Goal: Book appointment/travel/reservation

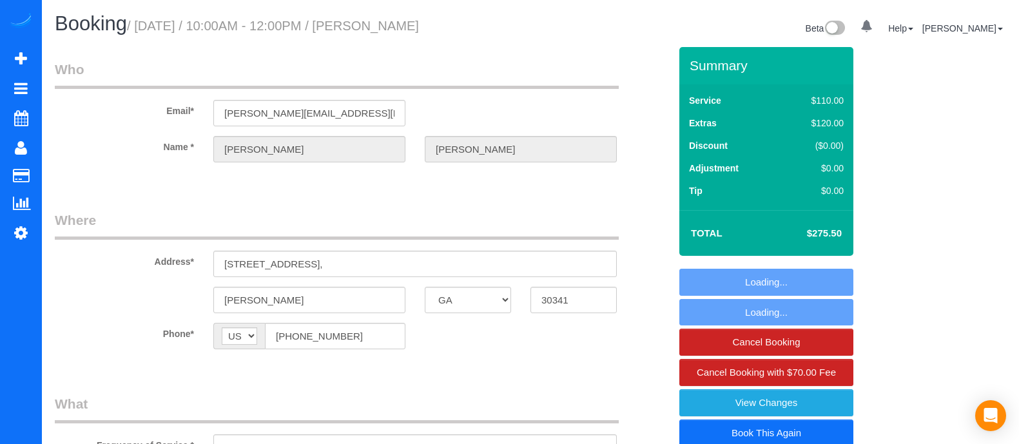
select select "GA"
select select "string:fspay-30736df3-64c4-410d-8505-1838565f1978"
select select "2"
select select "number:3"
select select "number:6"
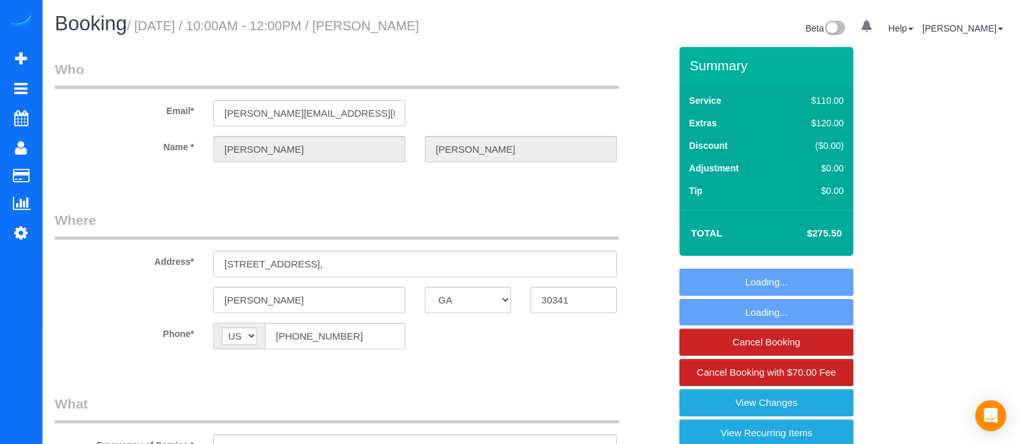
select select "object:758"
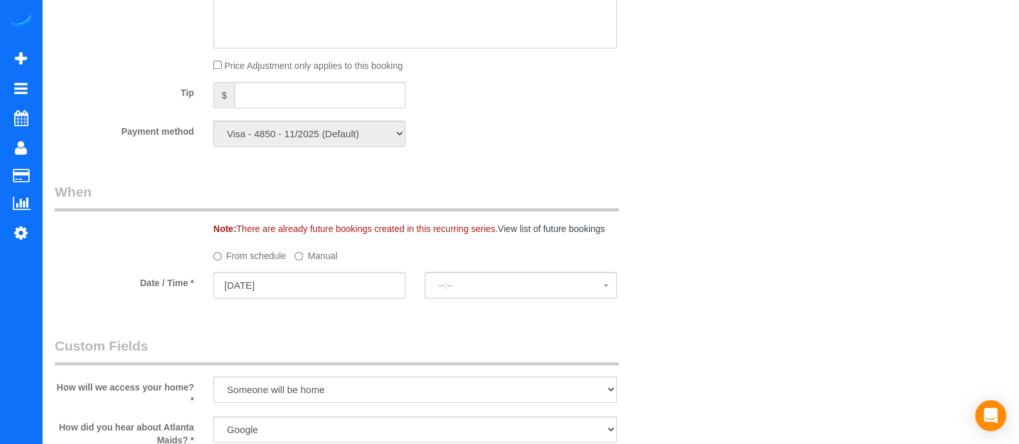
select select "spot1"
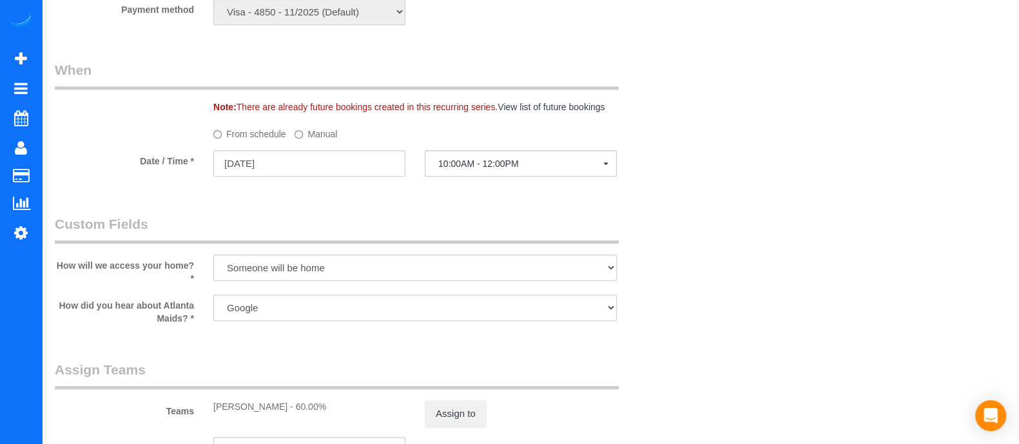
select select "2"
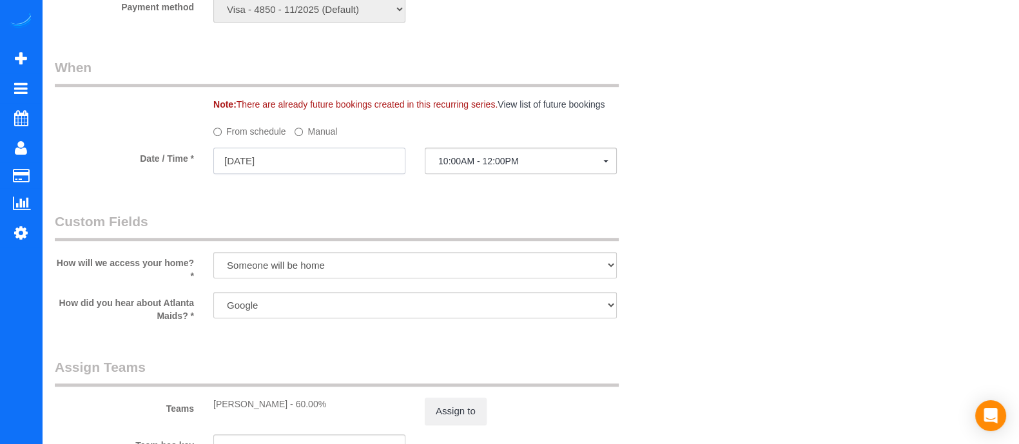
click at [333, 162] on input "[DATE]" at bounding box center [309, 161] width 192 height 26
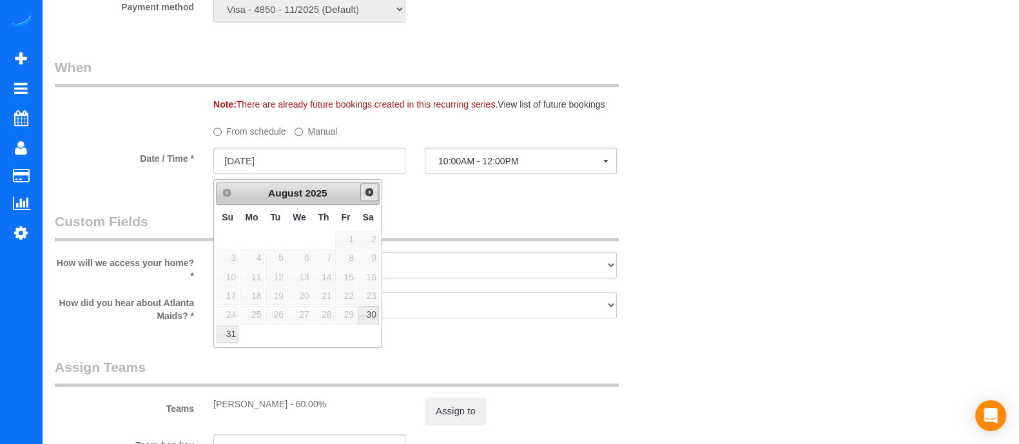
click at [369, 191] on span "Next" at bounding box center [369, 192] width 10 height 10
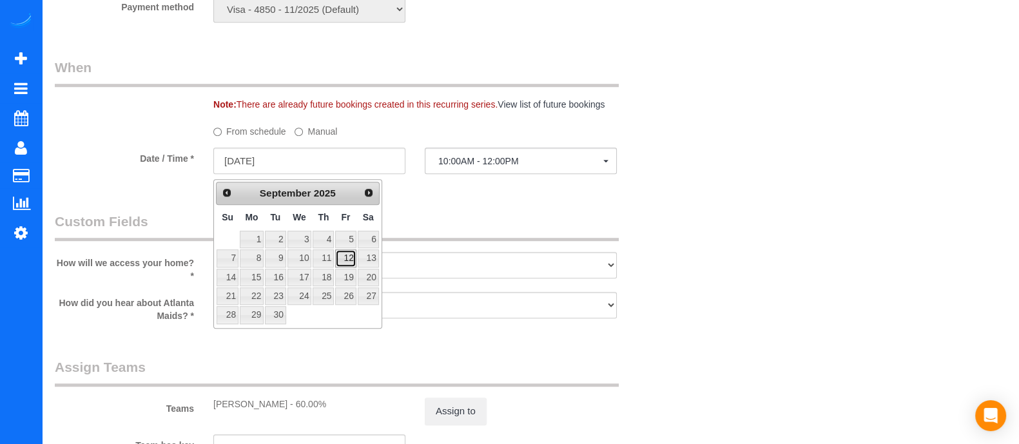
click at [342, 261] on link "12" at bounding box center [345, 257] width 21 height 17
type input "[DATE]"
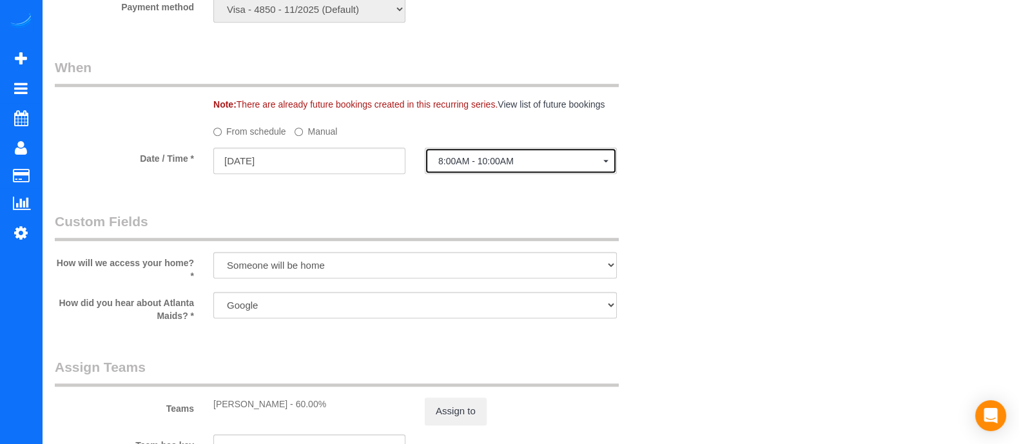
click at [586, 172] on button "8:00AM - 10:00AM" at bounding box center [521, 161] width 192 height 26
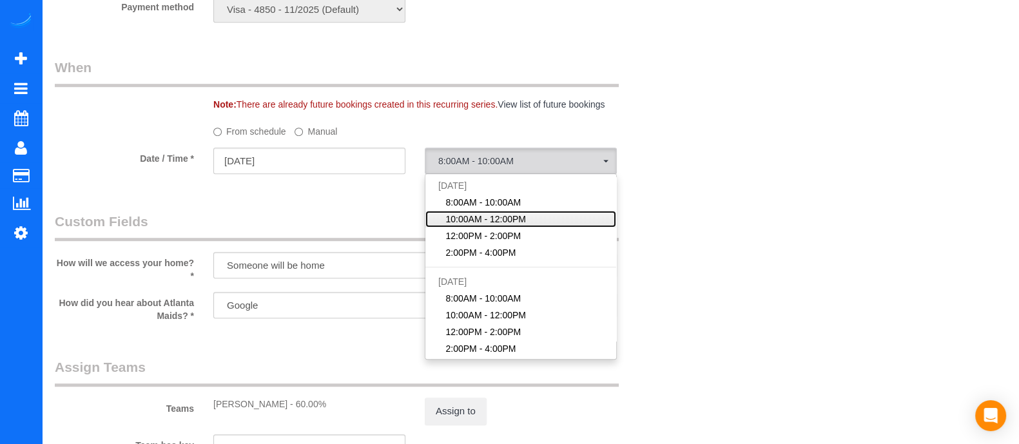
click at [522, 216] on link "10:00AM - 12:00PM" at bounding box center [520, 219] width 191 height 17
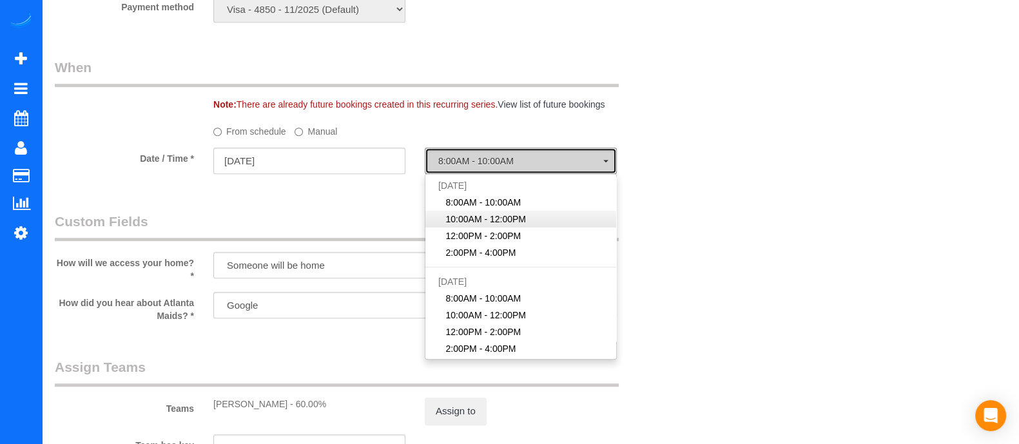
select select "spot19"
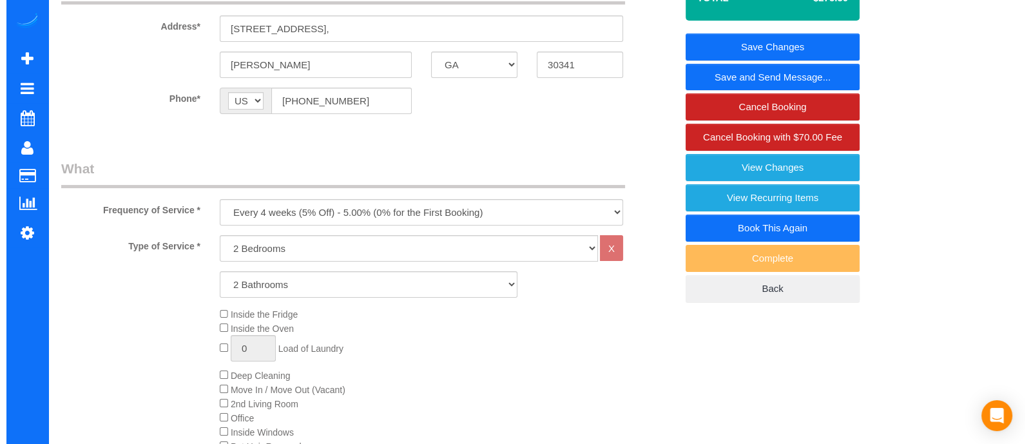
scroll to position [0, 0]
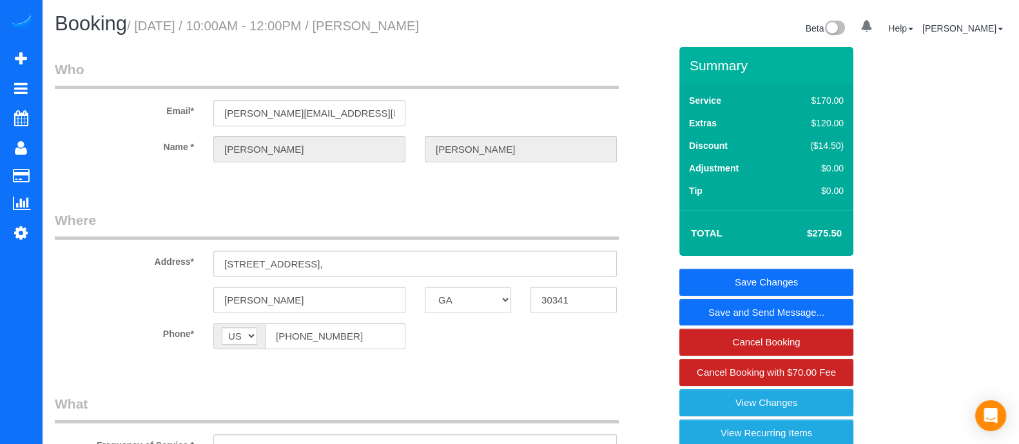
click at [762, 319] on link "Save and Send Message..." at bounding box center [766, 312] width 174 height 27
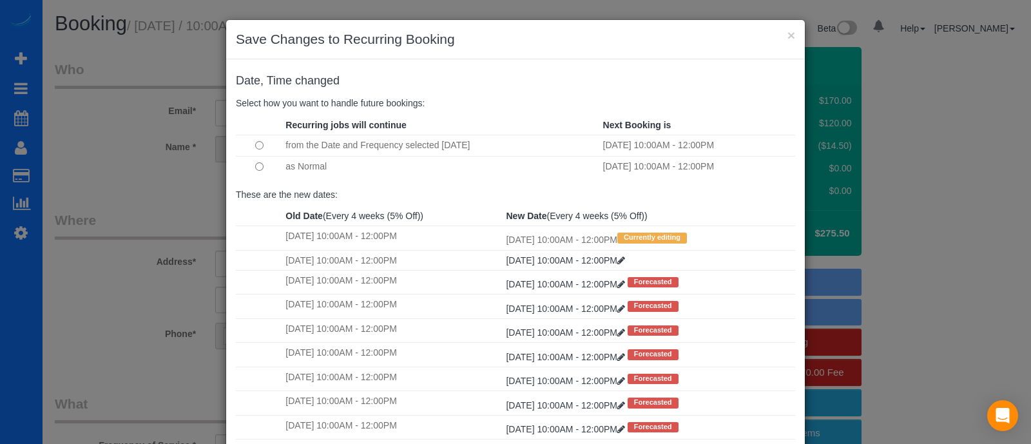
scroll to position [132, 0]
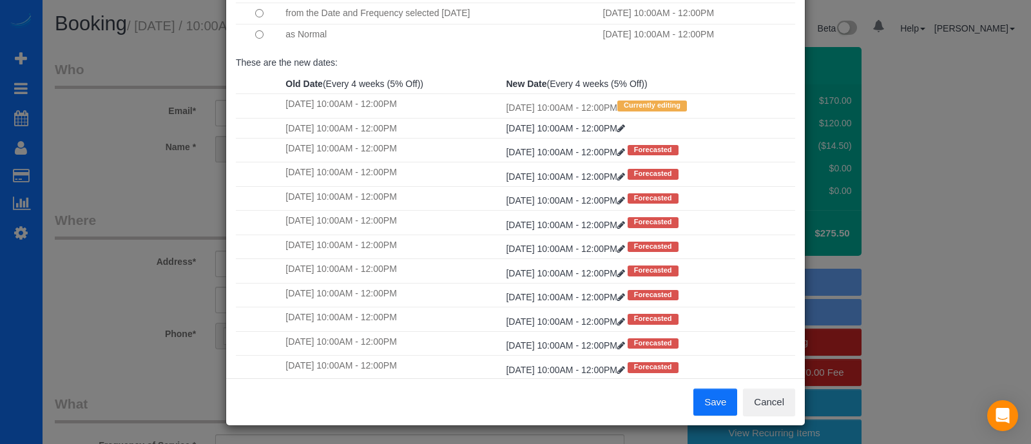
click at [705, 396] on button "Save" at bounding box center [715, 402] width 44 height 27
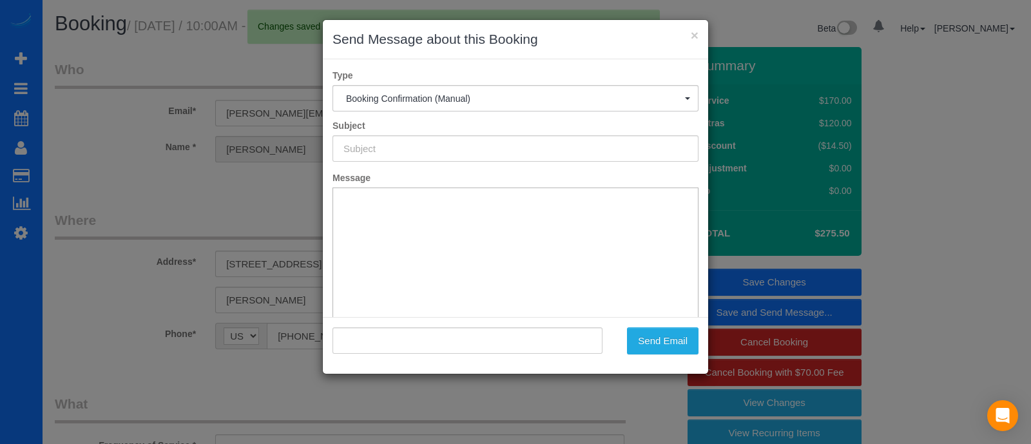
type input "Booking Confirmed!"
type input ""[PERSON_NAME]" <[PERSON_NAME][EMAIL_ADDRESS][DOMAIN_NAME]>"
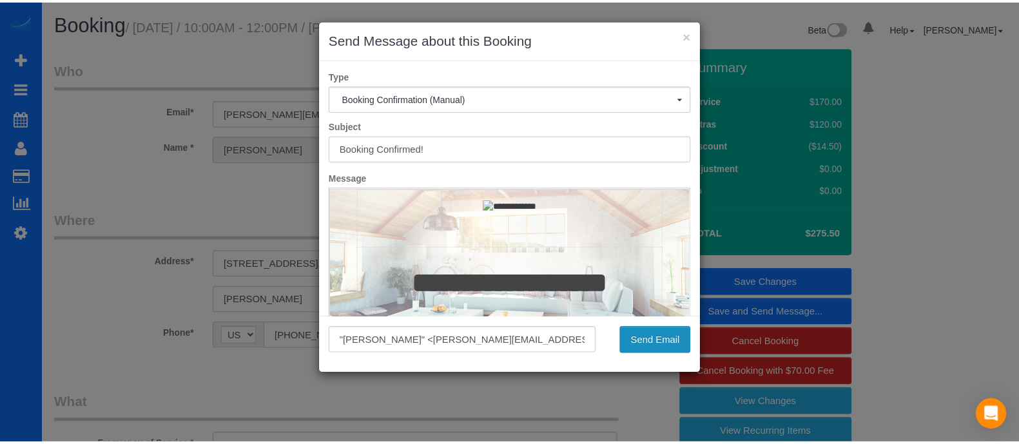
scroll to position [0, 0]
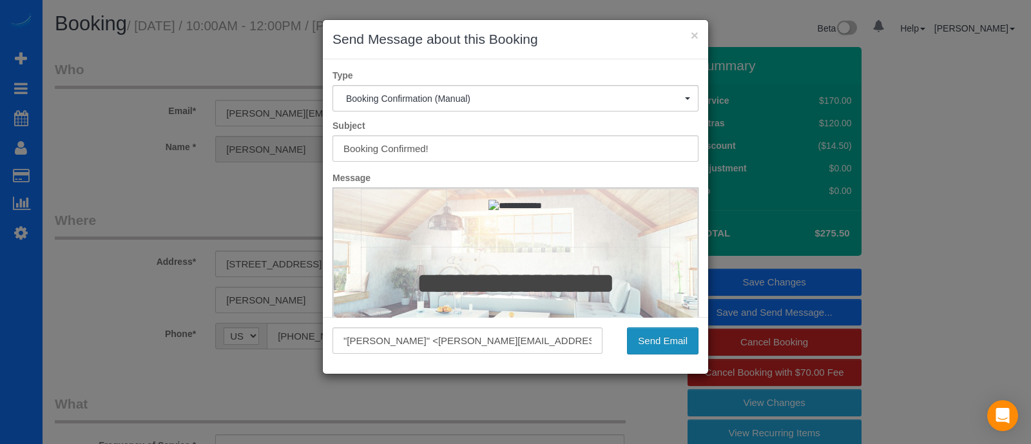
click at [683, 338] on button "Send Email" at bounding box center [663, 340] width 72 height 27
